Goal: Contribute content: Add original content to the website for others to see

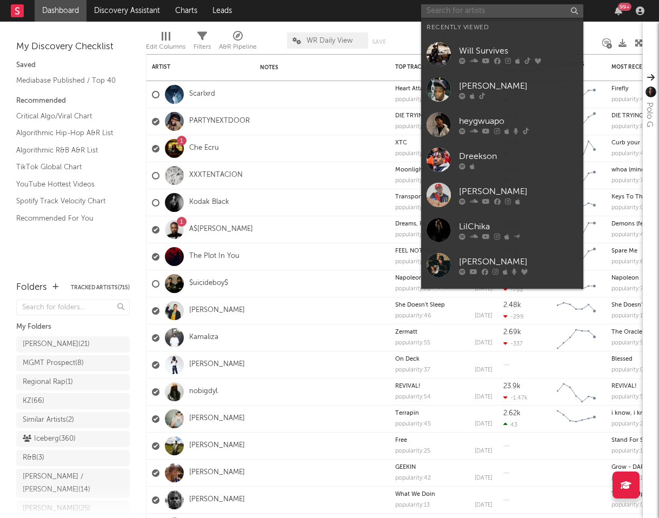
click at [463, 10] on input "text" at bounding box center [502, 11] width 162 height 14
paste input "[URL][DOMAIN_NAME]"
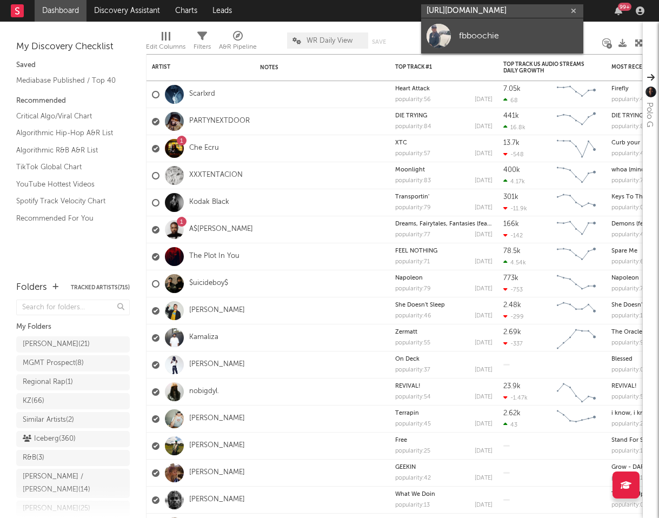
type input "[URL][DOMAIN_NAME]"
click at [478, 30] on div "fbboochie" at bounding box center [518, 35] width 119 height 13
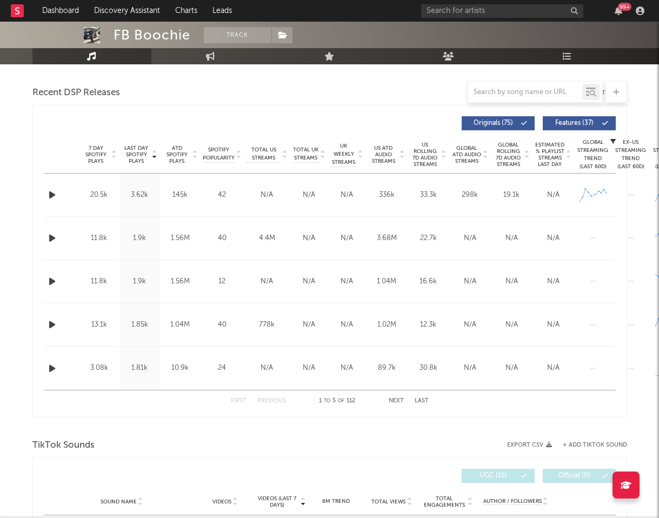
scroll to position [572, 0]
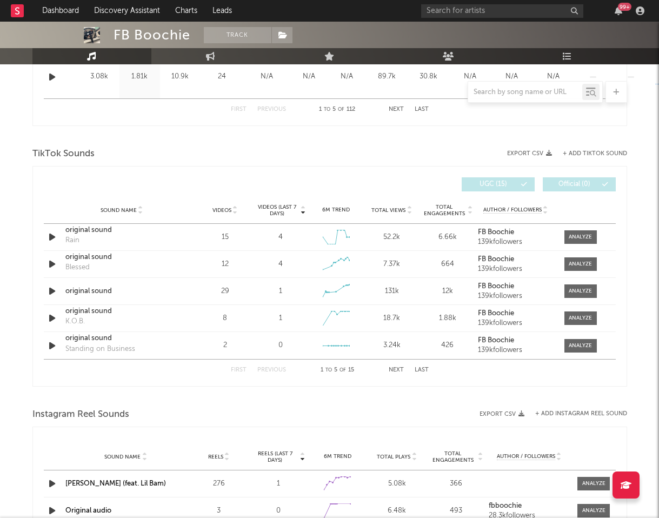
select select "6m"
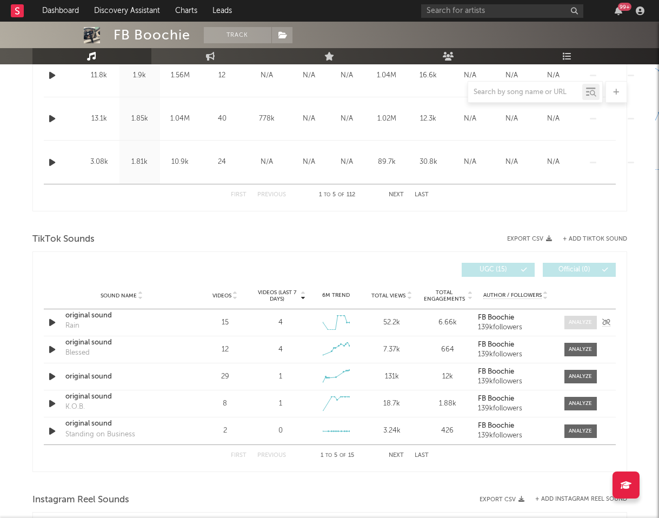
click at [590, 325] on div at bounding box center [580, 322] width 23 height 8
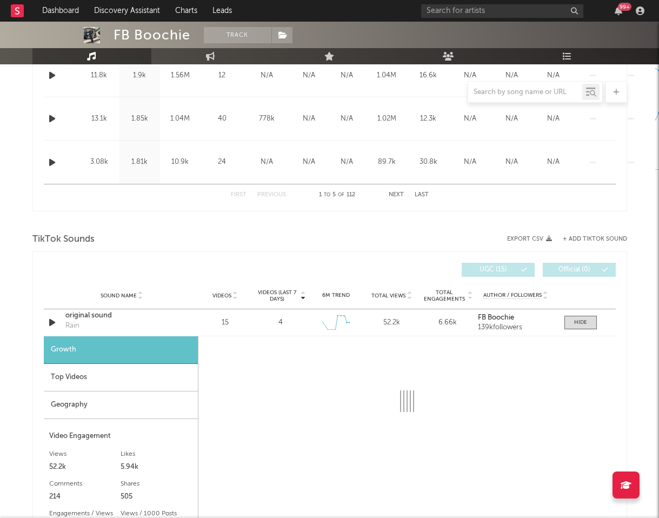
click at [579, 239] on button "+ Add TikTok Sound" at bounding box center [595, 239] width 64 height 6
select select "6m"
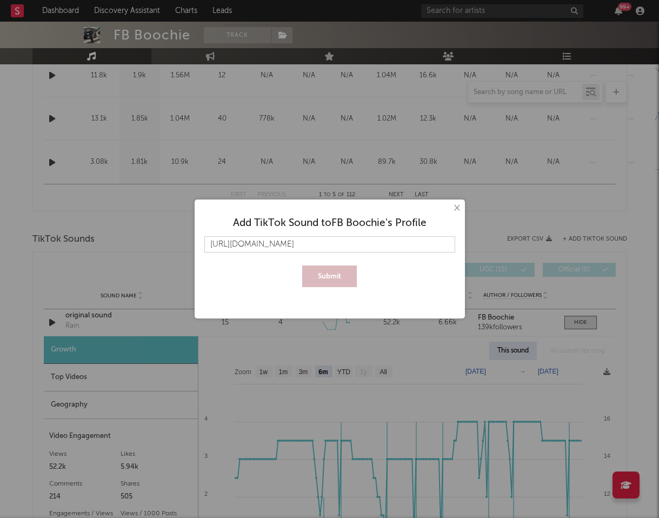
scroll to position [0, 18]
type input "[URL][DOMAIN_NAME]"
click at [331, 275] on button "Submit" at bounding box center [329, 276] width 55 height 22
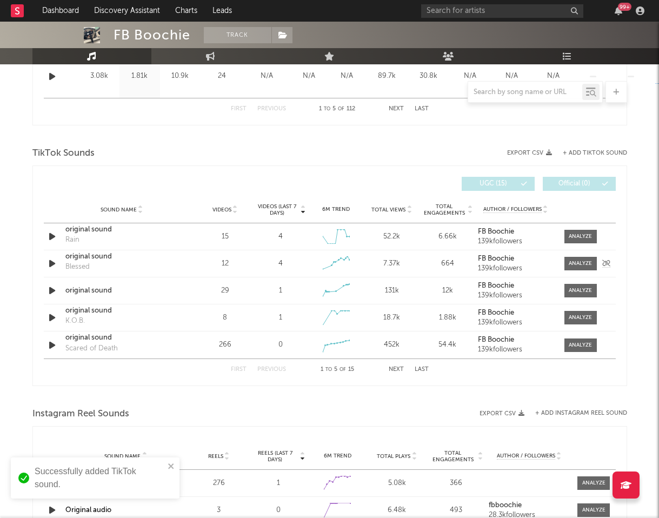
scroll to position [712, 0]
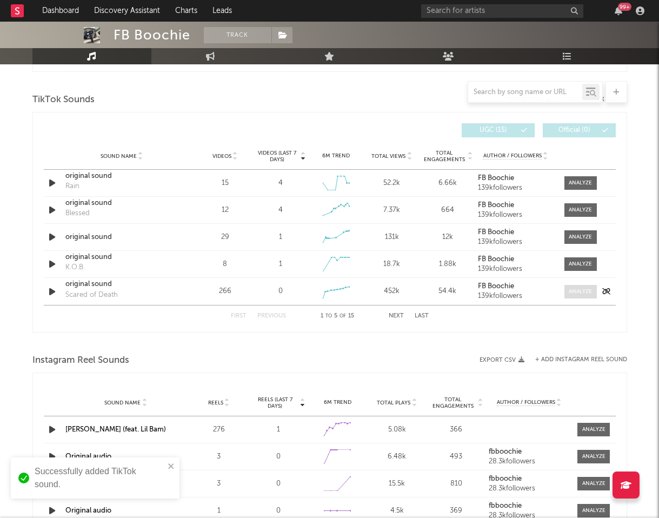
click at [582, 286] on span at bounding box center [580, 292] width 32 height 14
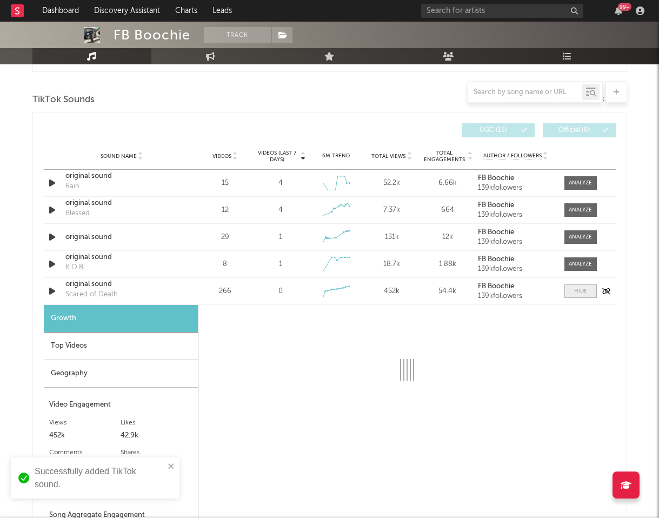
select select "1w"
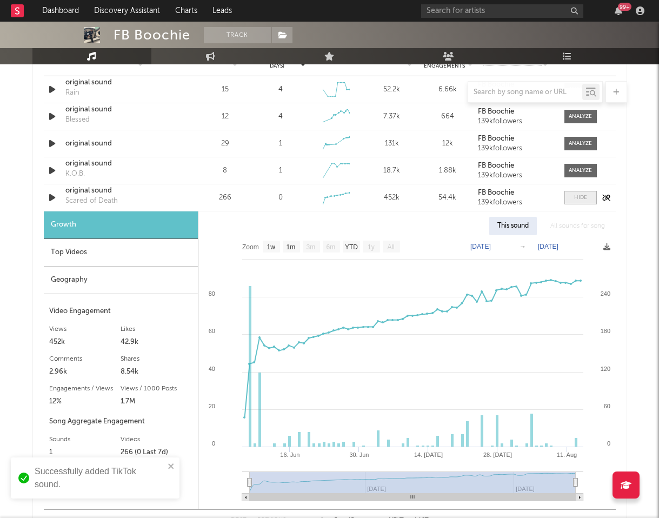
scroll to position [806, 0]
